Goal: Task Accomplishment & Management: Use online tool/utility

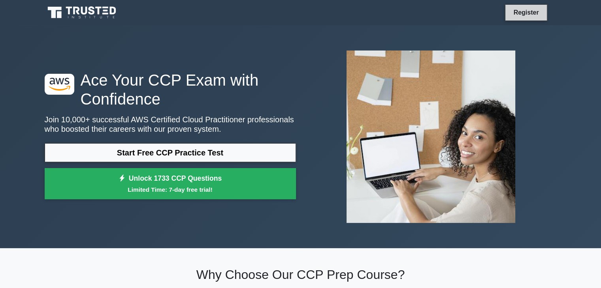
click at [525, 10] on link "Register" at bounding box center [525, 13] width 35 height 10
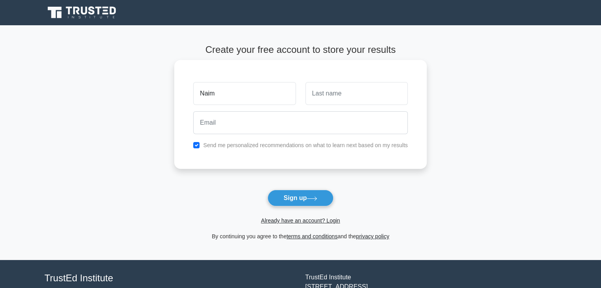
type input "Naim"
click at [320, 95] on input "text" at bounding box center [356, 93] width 102 height 23
type input "m"
type input "[PERSON_NAME]"
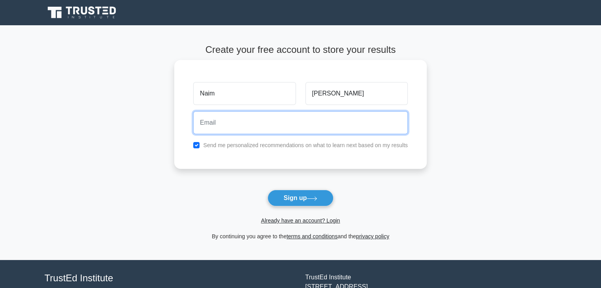
click at [257, 125] on input "email" at bounding box center [300, 122] width 214 height 23
type input "e"
type input "[EMAIL_ADDRESS][DOMAIN_NAME]"
click at [267, 190] on button "Sign up" at bounding box center [300, 198] width 66 height 17
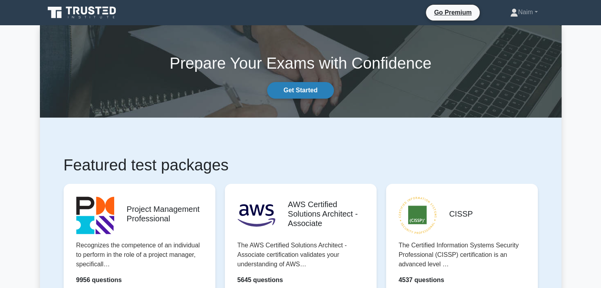
click at [294, 91] on link "Get Started" at bounding box center [300, 90] width 66 height 17
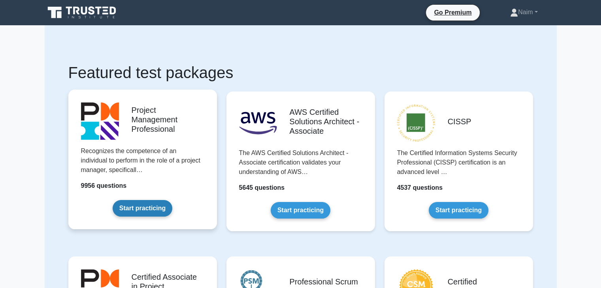
click at [137, 215] on link "Start practicing" at bounding box center [143, 208] width 60 height 17
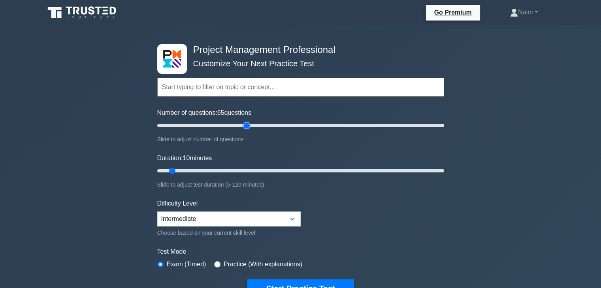
click at [244, 126] on input "Number of questions: 65 questions" at bounding box center [300, 125] width 287 height 9
click at [176, 128] on input "Number of questions: 15 questions" at bounding box center [300, 125] width 287 height 9
drag, startPoint x: 167, startPoint y: 124, endPoint x: 331, endPoint y: 280, distance: 226.3
type input "125"
click at [331, 130] on input "Number of questions: 105 questions" at bounding box center [300, 125] width 287 height 9
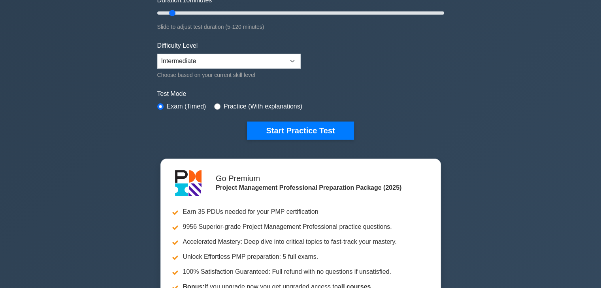
scroll to position [165, 0]
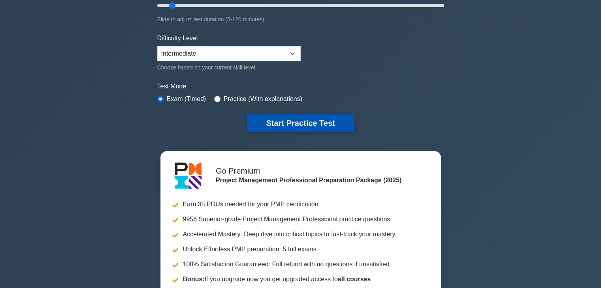
click at [298, 121] on button "Start Practice Test" at bounding box center [300, 123] width 107 height 18
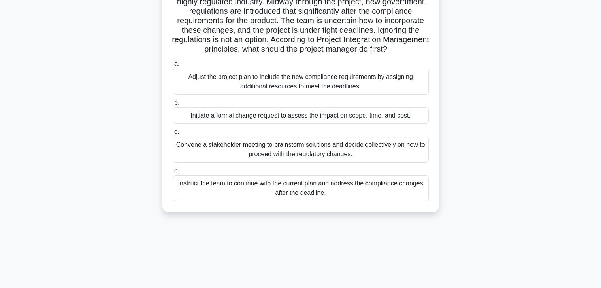
scroll to position [139, 0]
